Goal: Task Accomplishment & Management: Use online tool/utility

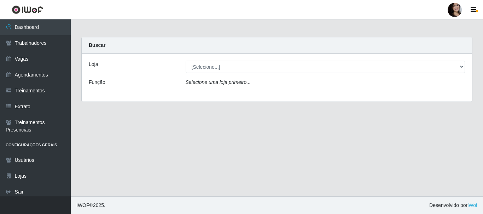
click at [419, 68] on select "[Selecione...] SuperFácil Atacado - [PERSON_NAME]" at bounding box center [324, 67] width 279 height 12
select select "399"
click at [185, 61] on select "[Selecione...] SuperFácil Atacado - [PERSON_NAME]" at bounding box center [324, 67] width 279 height 12
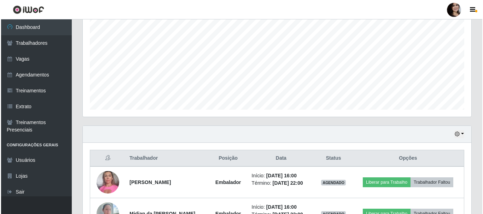
scroll to position [192, 0]
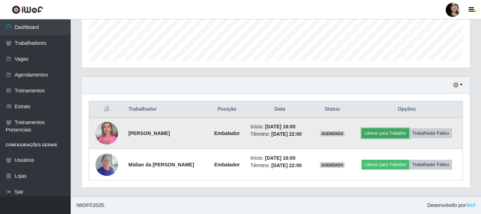
click at [393, 137] on button "Liberar para Trabalho" at bounding box center [385, 134] width 48 height 10
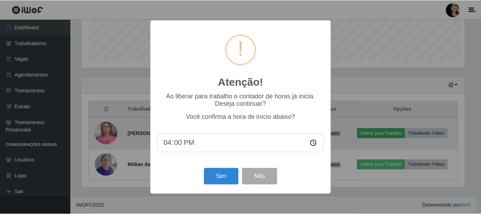
scroll to position [147, 385]
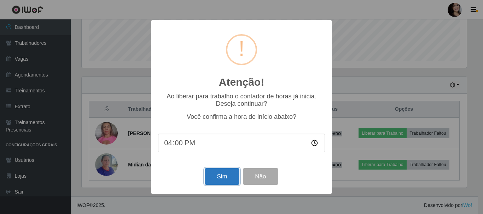
click at [219, 179] on button "Sim" at bounding box center [222, 177] width 34 height 17
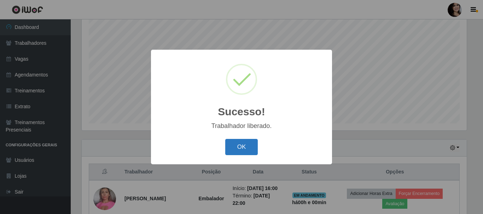
click at [248, 148] on button "OK" at bounding box center [241, 147] width 33 height 17
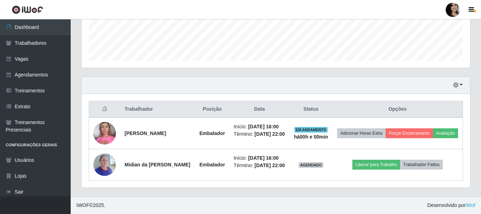
scroll to position [202, 0]
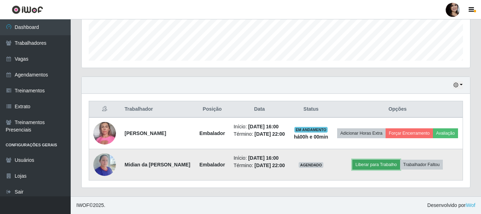
click at [388, 161] on button "Liberar para Trabalho" at bounding box center [376, 165] width 48 height 10
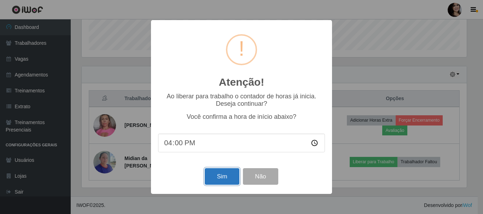
click at [222, 181] on button "Sim" at bounding box center [222, 177] width 34 height 17
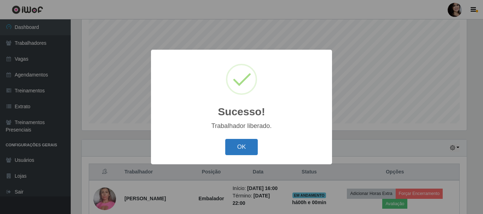
click at [251, 143] on button "OK" at bounding box center [241, 147] width 33 height 17
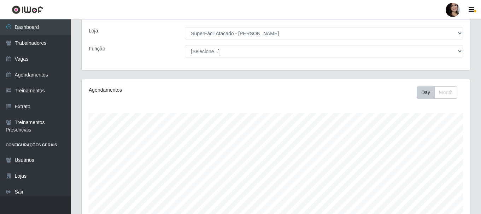
scroll to position [0, 0]
